Goal: Information Seeking & Learning: Find specific fact

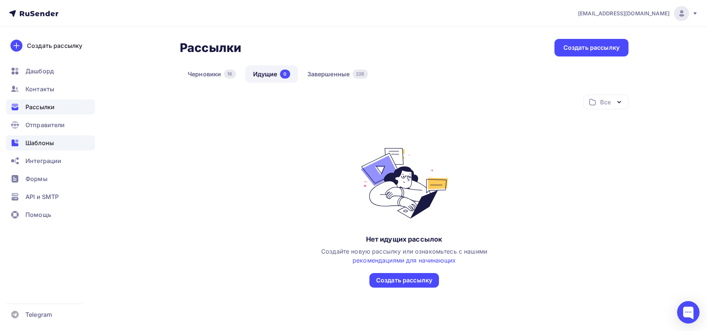
click at [50, 141] on span "Шаблоны" at bounding box center [39, 142] width 28 height 9
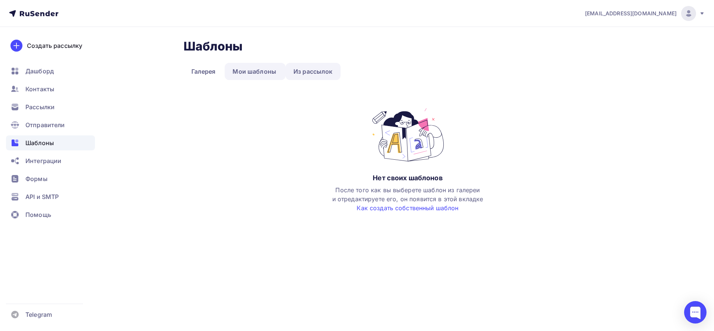
click at [316, 75] on link "Из рассылок" at bounding box center [313, 71] width 55 height 17
click at [256, 74] on link "Мои шаблоны" at bounding box center [254, 71] width 59 height 17
click at [310, 73] on link "Из рассылок" at bounding box center [313, 71] width 55 height 17
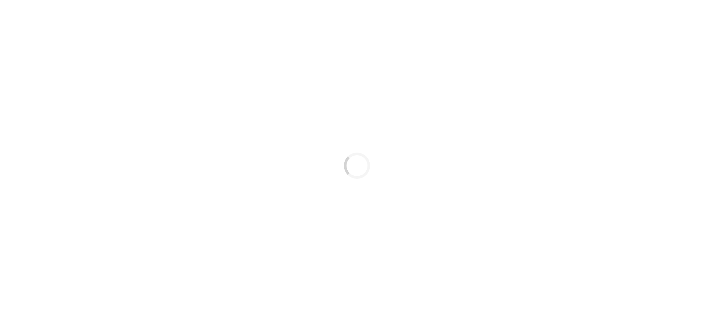
click at [618, 67] on div "Loading..." at bounding box center [357, 165] width 714 height 331
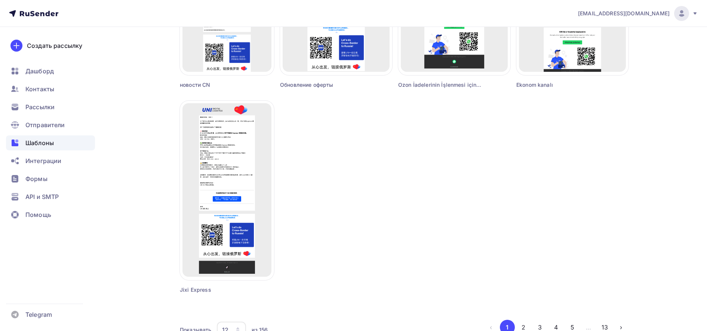
scroll to position [656, 0]
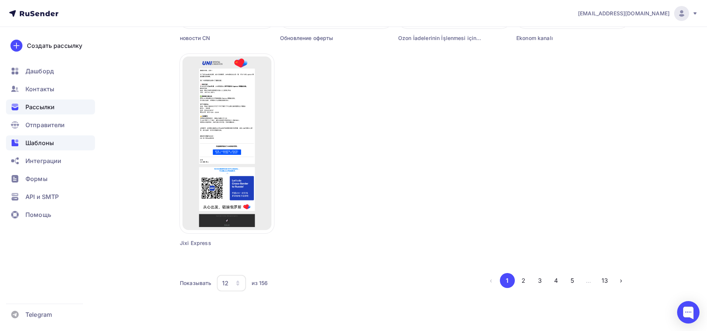
click at [46, 105] on span "Рассылки" at bounding box center [39, 106] width 29 height 9
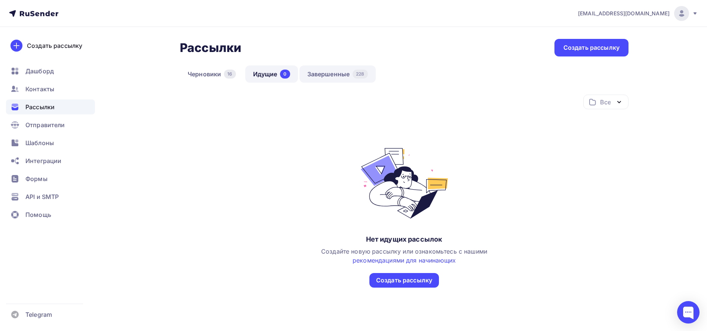
click at [353, 73] on div "228" at bounding box center [359, 74] width 15 height 9
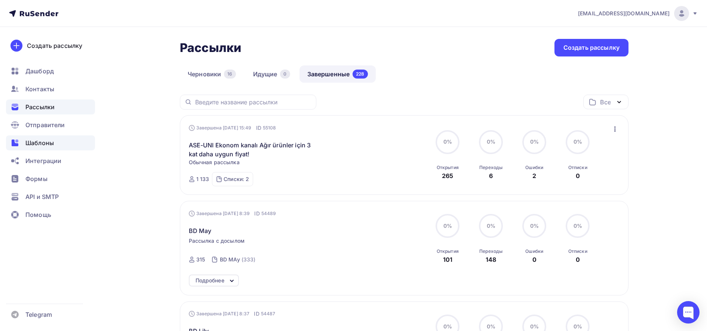
click at [41, 142] on span "Шаблоны" at bounding box center [39, 142] width 28 height 9
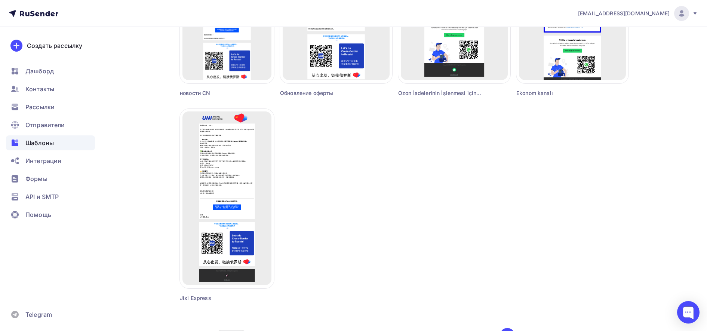
scroll to position [656, 0]
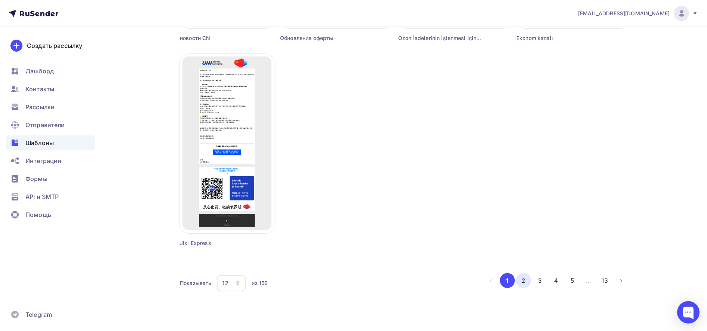
click at [522, 275] on button "2" at bounding box center [523, 280] width 15 height 15
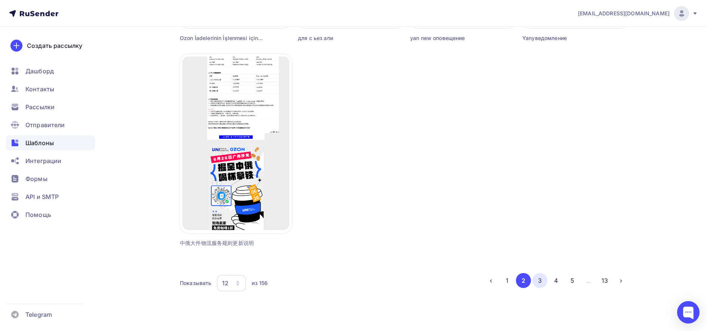
click at [540, 287] on button "3" at bounding box center [539, 280] width 15 height 15
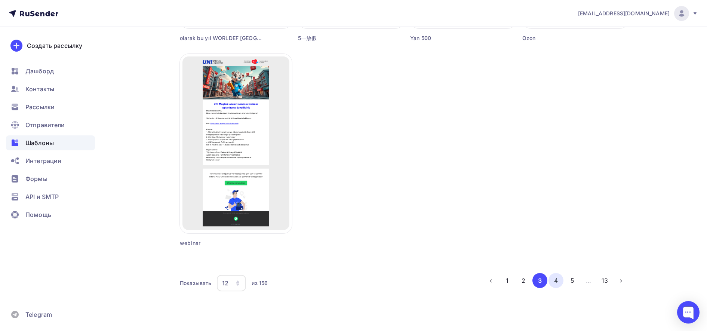
click at [553, 285] on button "4" at bounding box center [555, 280] width 15 height 15
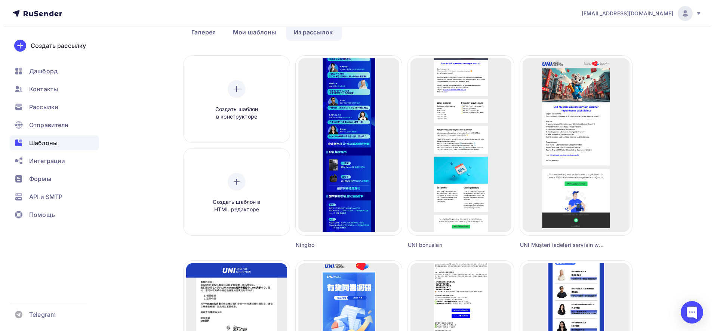
scroll to position [0, 0]
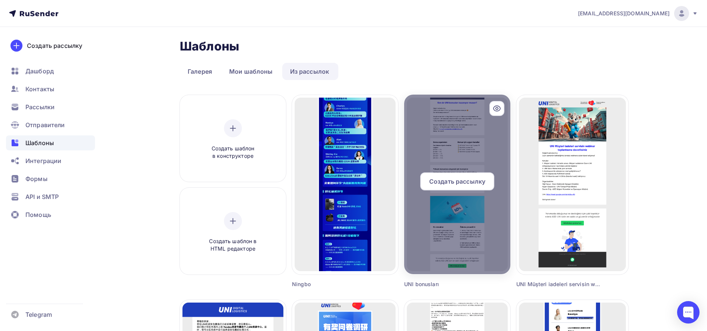
click at [493, 108] on icon at bounding box center [496, 108] width 7 height 5
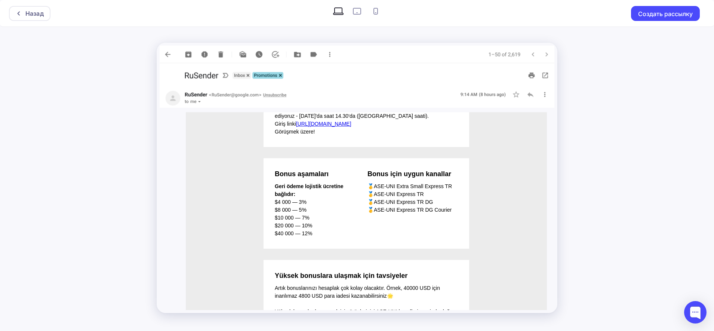
scroll to position [241, 0]
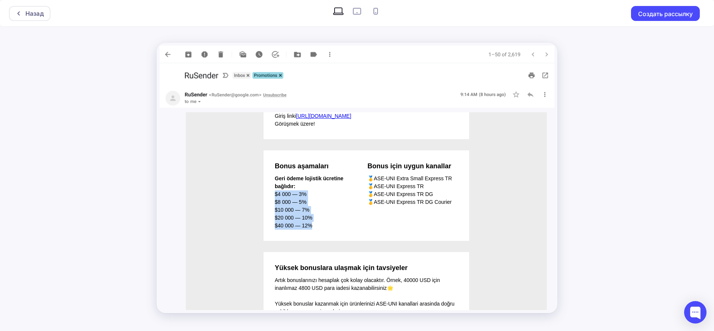
drag, startPoint x: 271, startPoint y: 194, endPoint x: 316, endPoint y: 228, distance: 56.6
click at [316, 228] on div "Geri ödeme lojistik ücretine bağlıdır: $4 000 — 3% $8 000 — 5% $10 000 — 7% $20…" at bounding box center [310, 202] width 70 height 55
copy div "$4 000 — 3% $8 000 — 5% $10 000 — 7% $20 000 — 10% $40 000 — 12%"
